Goal: Task Accomplishment & Management: Manage account settings

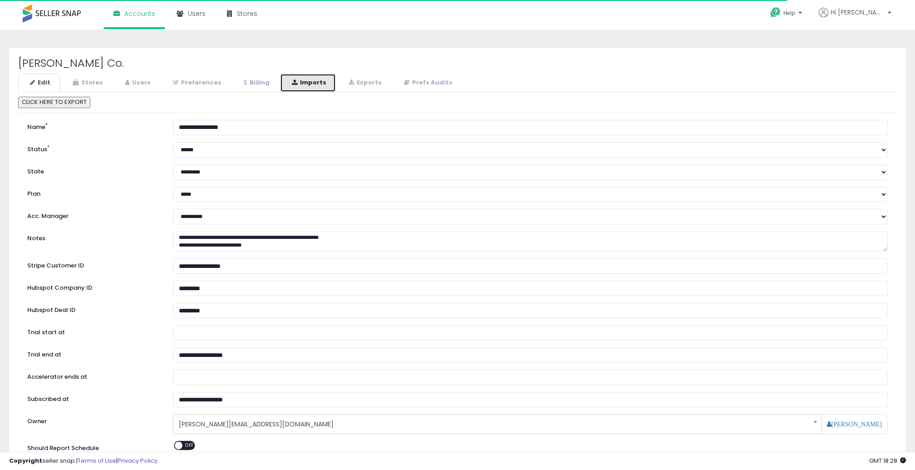
click at [317, 84] on link "Imports" at bounding box center [308, 83] width 56 height 19
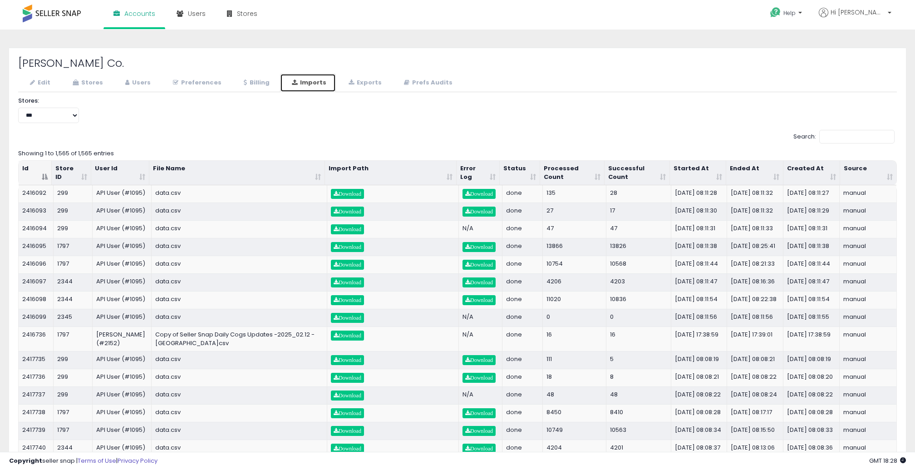
click at [722, 175] on th "Started At" at bounding box center [698, 173] width 56 height 25
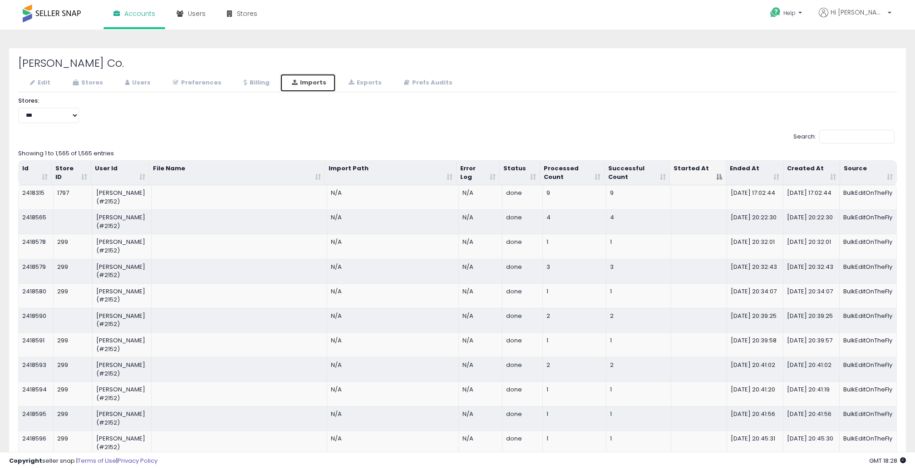
click at [722, 175] on th "Started At" at bounding box center [698, 173] width 56 height 25
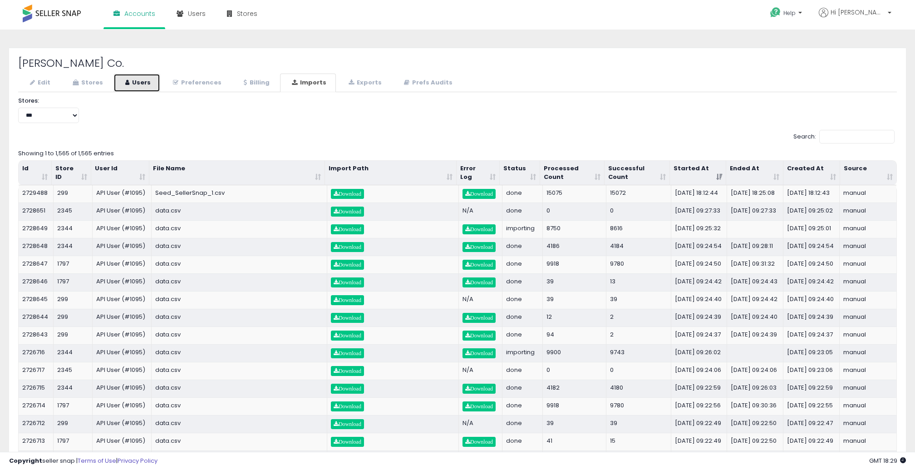
click at [134, 81] on link "Users" at bounding box center [136, 83] width 47 height 19
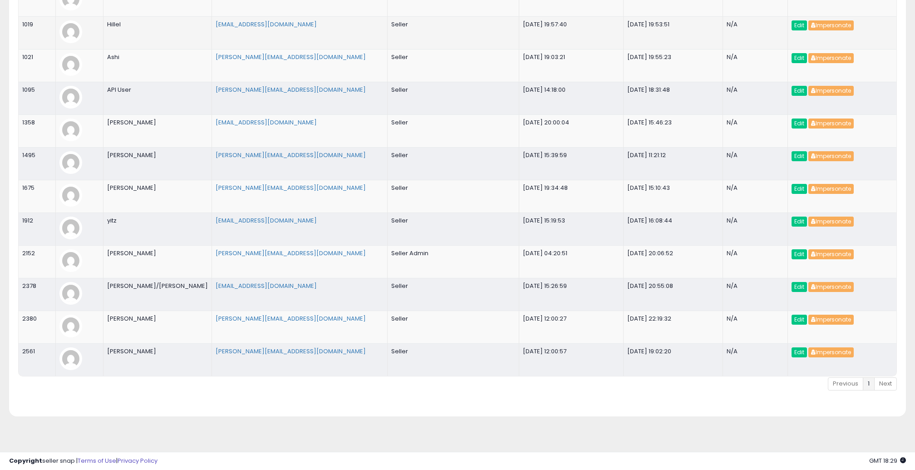
scroll to position [158, 0]
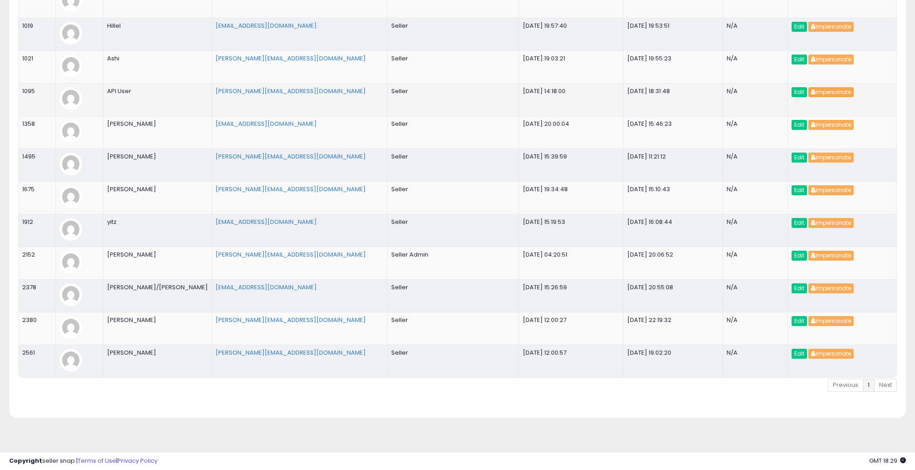
click at [815, 93] on button "Impersonate" at bounding box center [830, 92] width 45 height 10
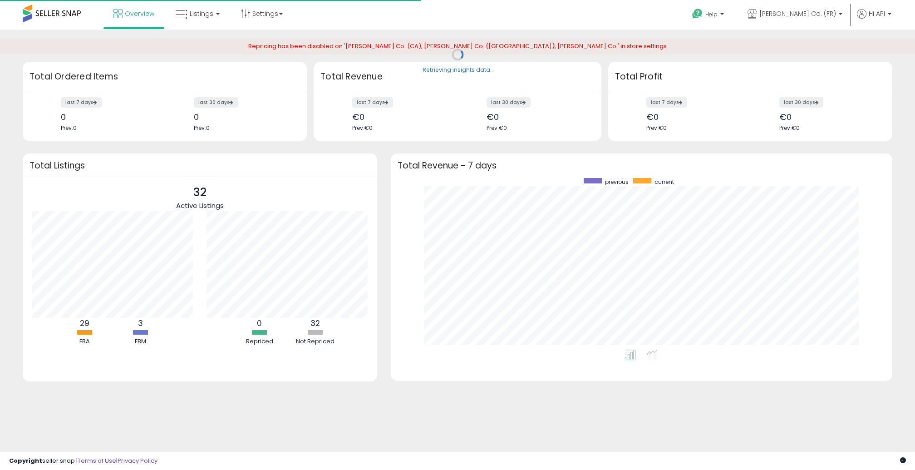
scroll to position [172, 483]
click at [877, 5] on ul "Help Contact Support Search Knowledge Hub Request a Feature API Documentation H…" at bounding box center [788, 15] width 213 height 30
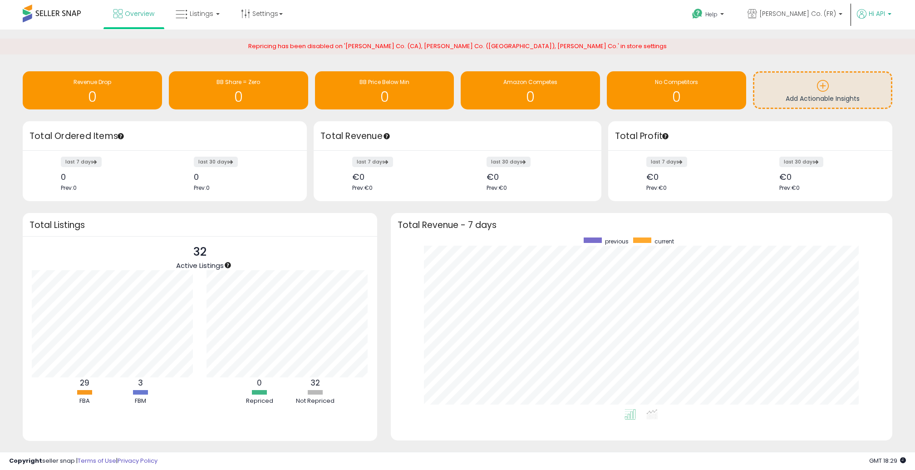
click at [877, 14] on span "Hi API" at bounding box center [877, 13] width 16 height 9
click at [860, 45] on link "Profile" at bounding box center [853, 48] width 18 height 9
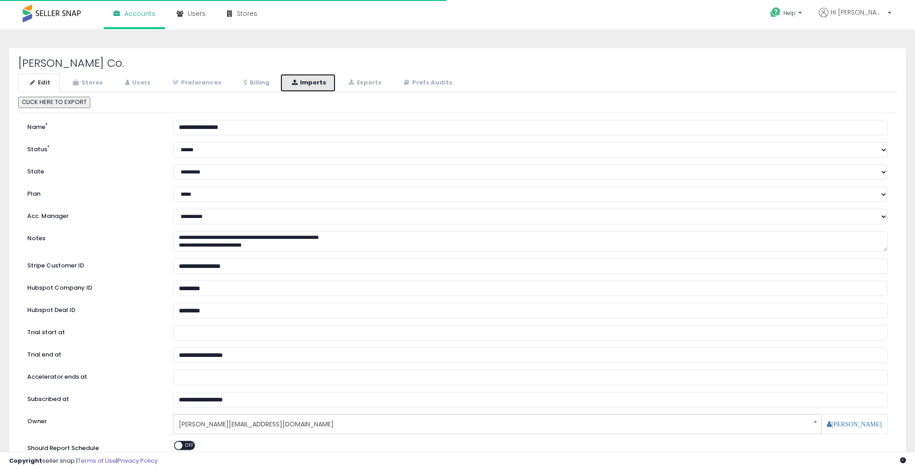
click at [308, 82] on link "Imports" at bounding box center [308, 83] width 56 height 19
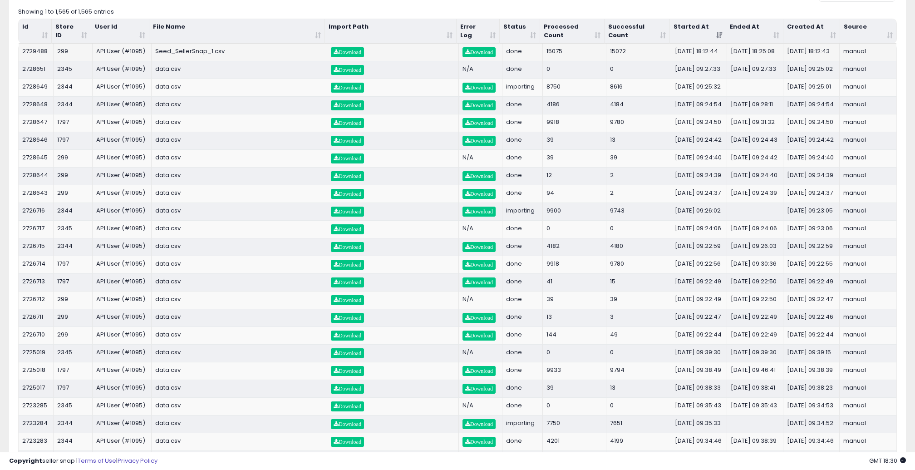
scroll to position [151, 0]
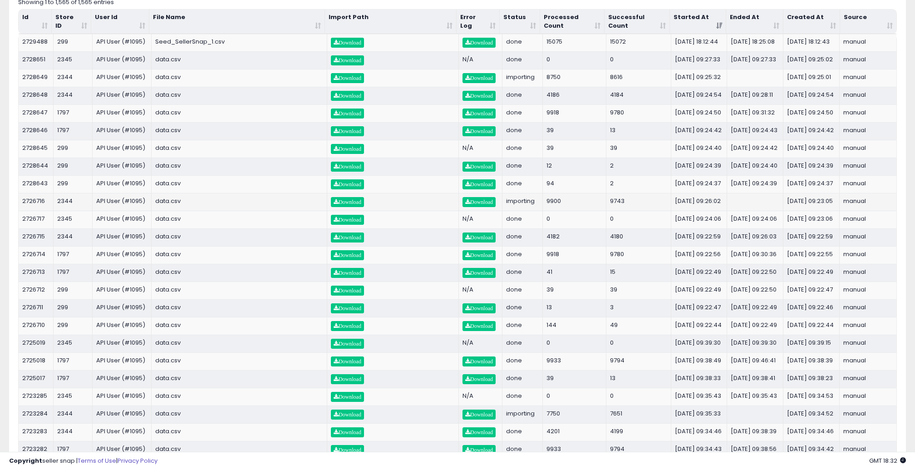
click at [148, 211] on td "API User (#1095)" at bounding box center [122, 202] width 59 height 18
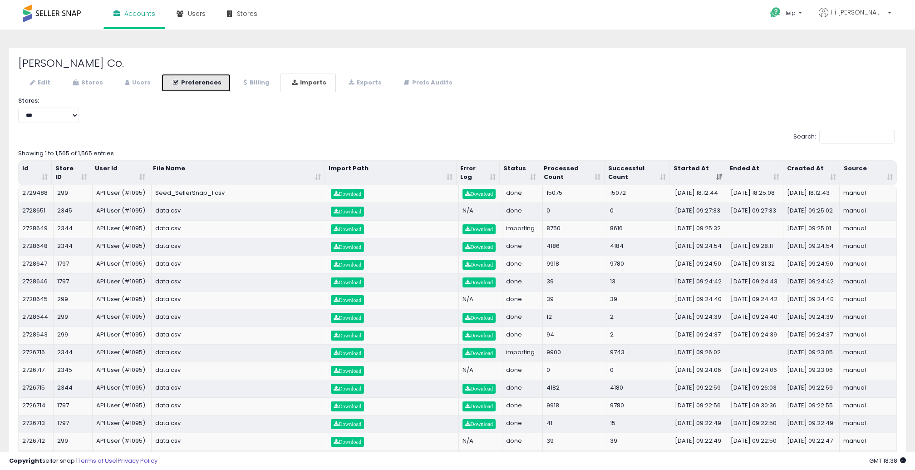
click at [207, 82] on link "Preferences" at bounding box center [196, 83] width 70 height 19
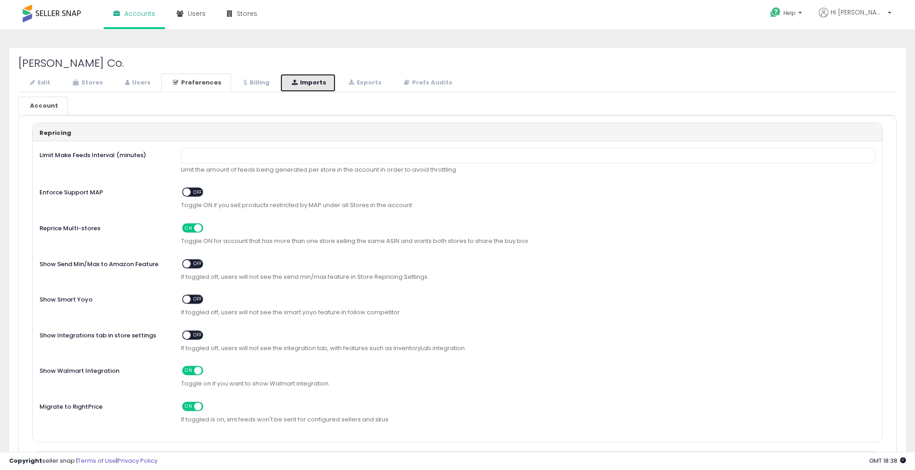
click at [294, 87] on link "Imports" at bounding box center [308, 83] width 56 height 19
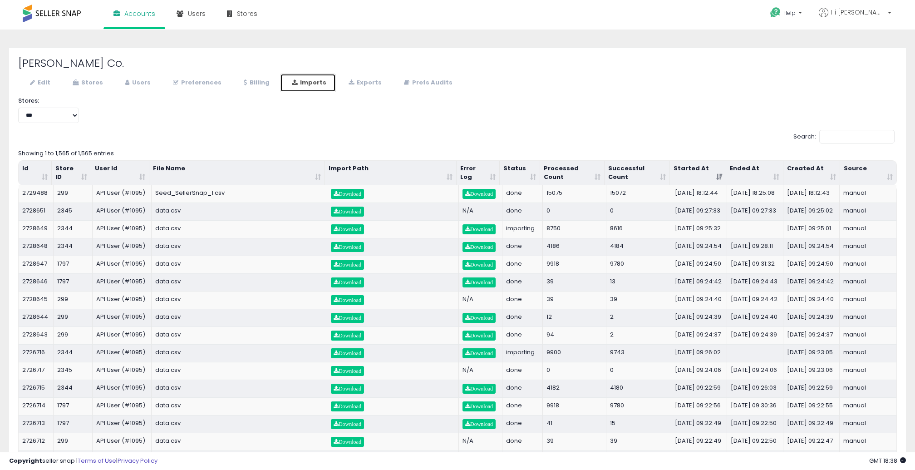
click at [718, 173] on th "Started At" at bounding box center [698, 173] width 56 height 25
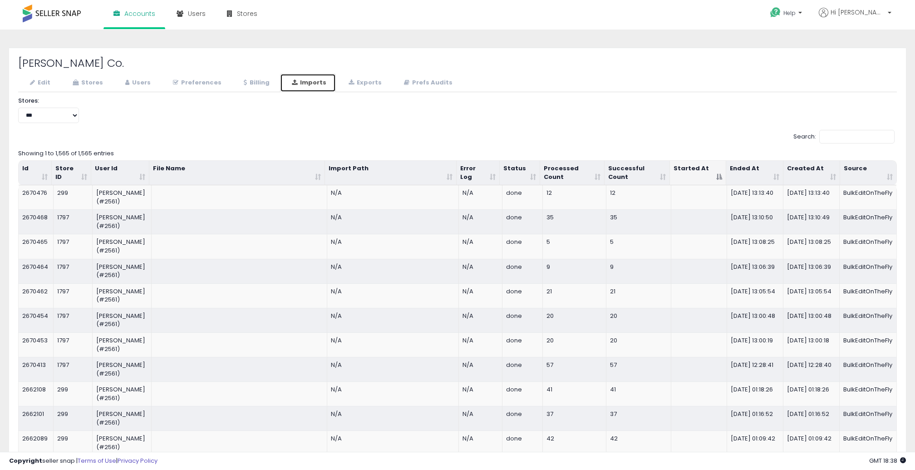
click at [718, 173] on th "Started At" at bounding box center [698, 173] width 56 height 25
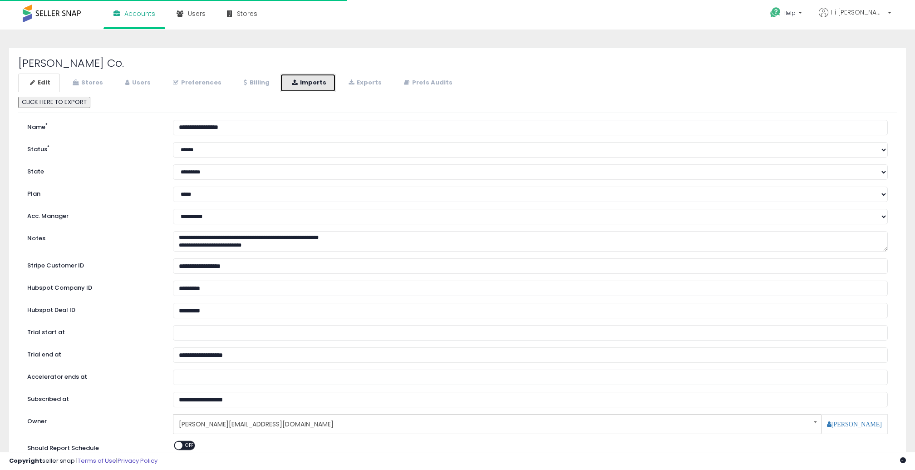
click at [306, 82] on link "Imports" at bounding box center [308, 83] width 56 height 19
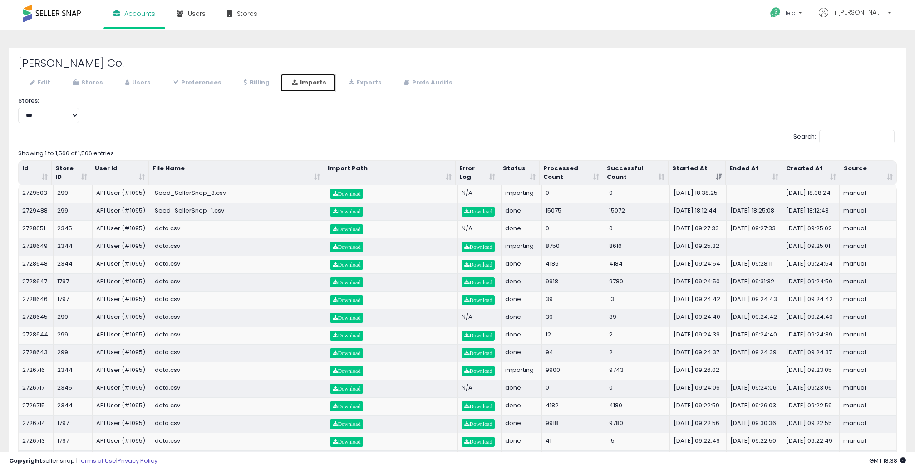
click at [717, 176] on th "Started At" at bounding box center [697, 173] width 57 height 25
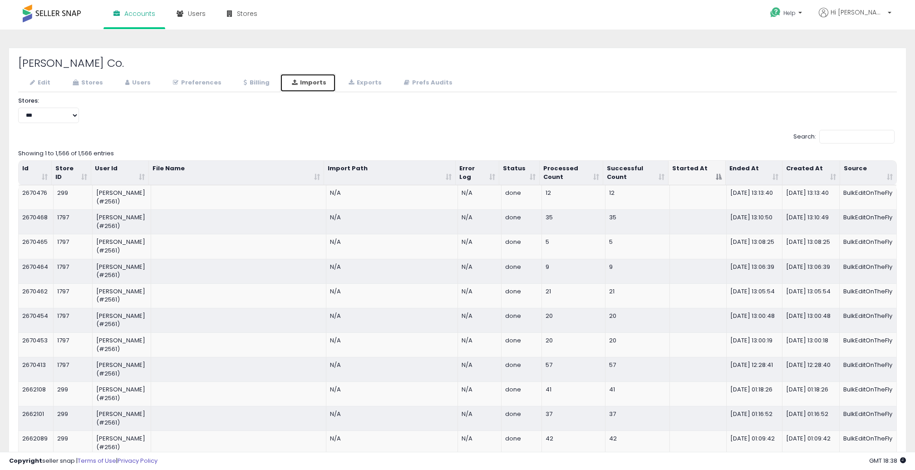
click at [717, 176] on th "Started At" at bounding box center [697, 173] width 57 height 25
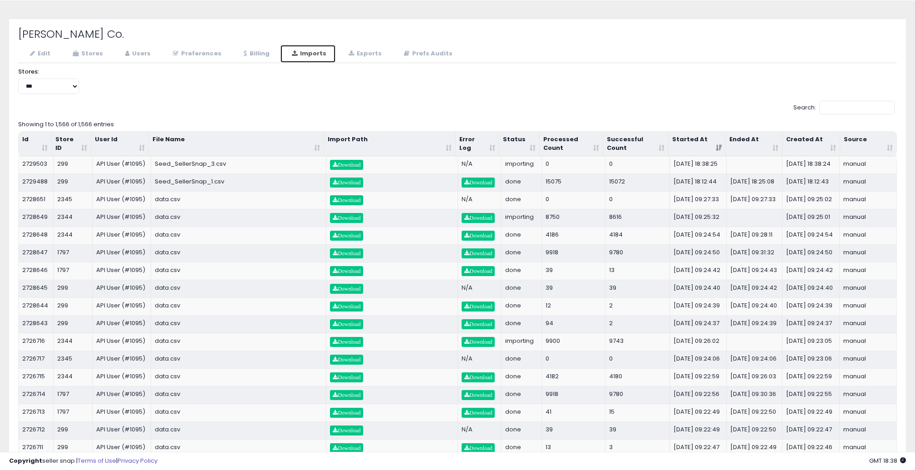
scroll to position [22, 0]
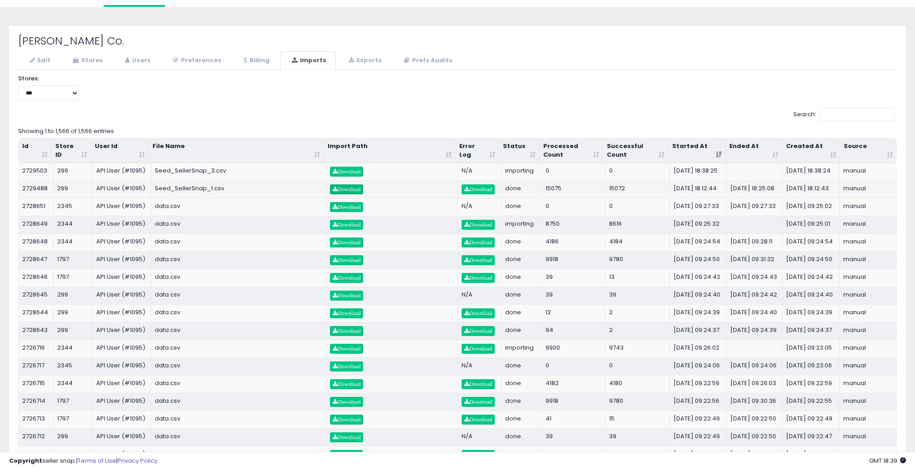
click at [347, 192] on span "Download" at bounding box center [347, 189] width 28 height 5
click at [346, 227] on span "Download" at bounding box center [347, 224] width 28 height 5
click at [247, 62] on link "Billing" at bounding box center [255, 60] width 47 height 19
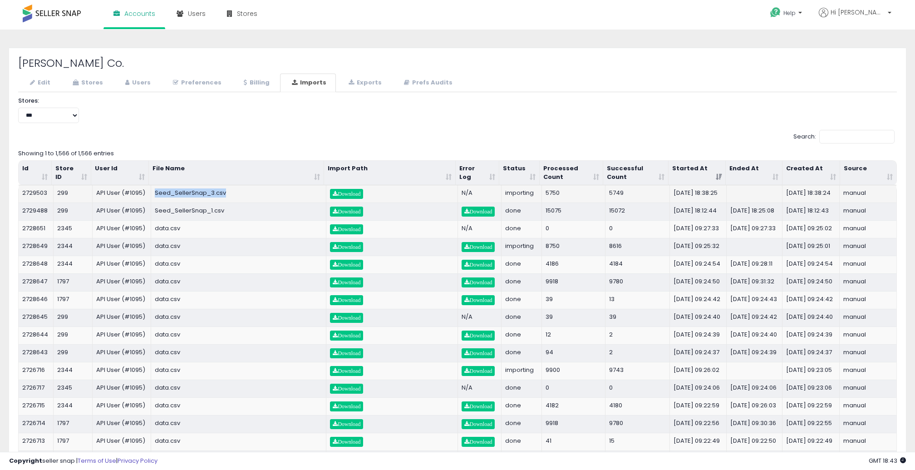
drag, startPoint x: 235, startPoint y: 195, endPoint x: 154, endPoint y: 194, distance: 81.3
click at [153, 194] on td "Seed_SellerSnap_3.csv" at bounding box center [239, 193] width 176 height 17
copy td "Seed_SellerSnap_3.csv"
click at [144, 83] on link "Users" at bounding box center [136, 83] width 47 height 19
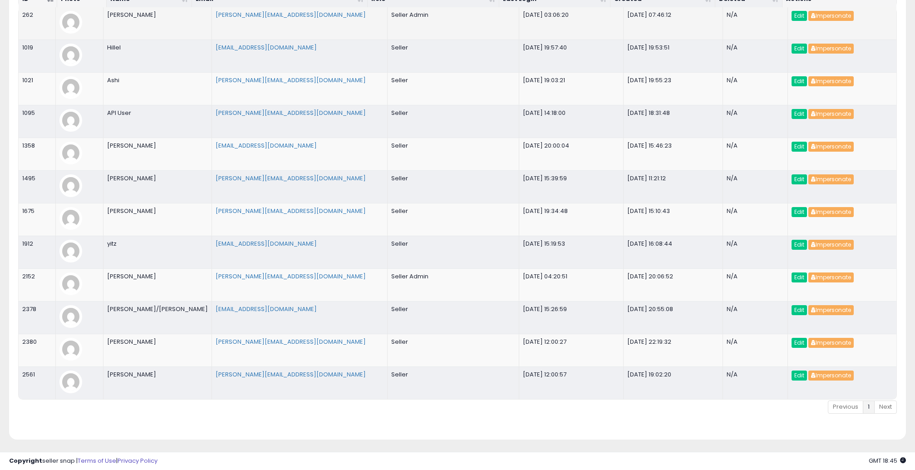
scroll to position [120, 0]
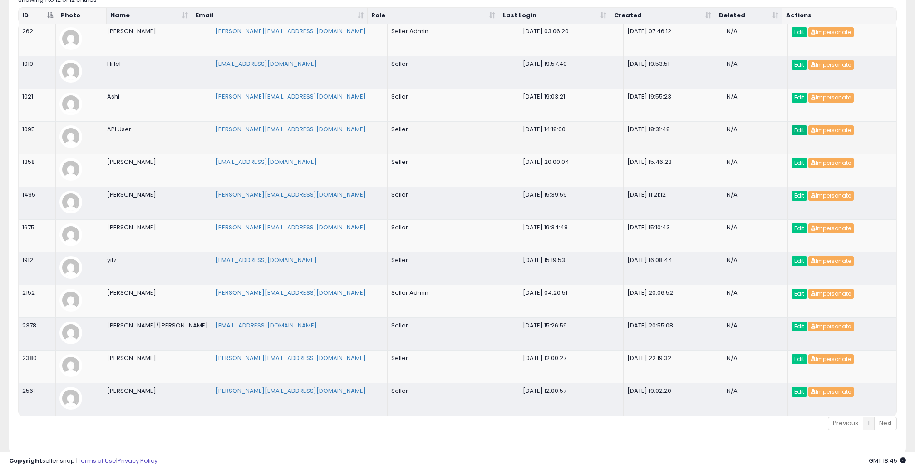
click at [793, 133] on link "Edit" at bounding box center [799, 130] width 15 height 10
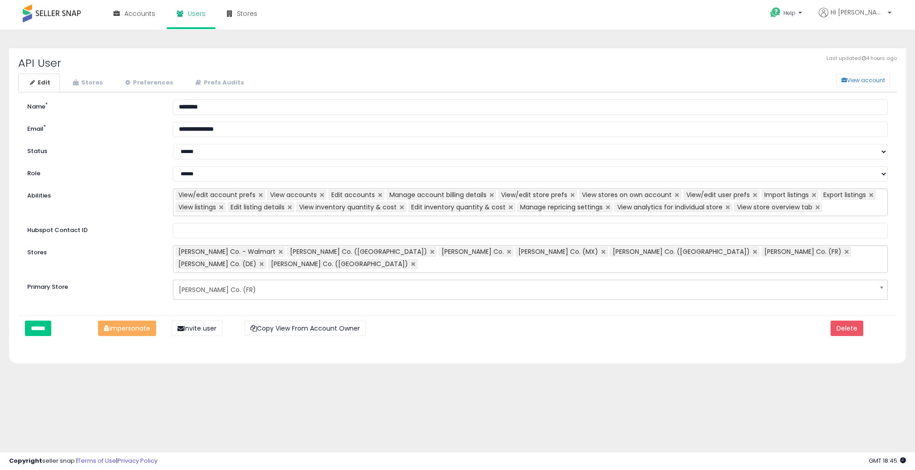
click at [847, 208] on ul "View/edit account prefs View accounts Edit accounts Manage account billing deta…" at bounding box center [530, 202] width 715 height 28
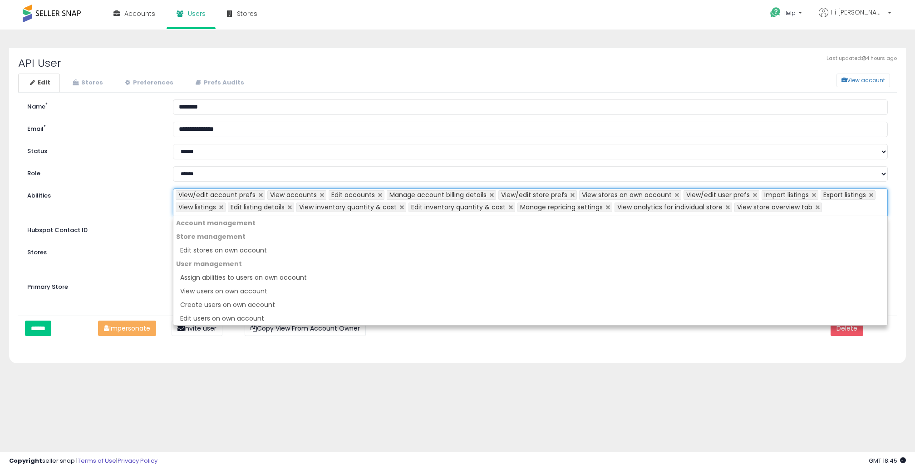
click at [904, 192] on div "Last updated: 4 hours ago API User View account Edit Stores Preferences Prefs A…" at bounding box center [457, 205] width 897 height 315
